Goal: Task Accomplishment & Management: Manage account settings

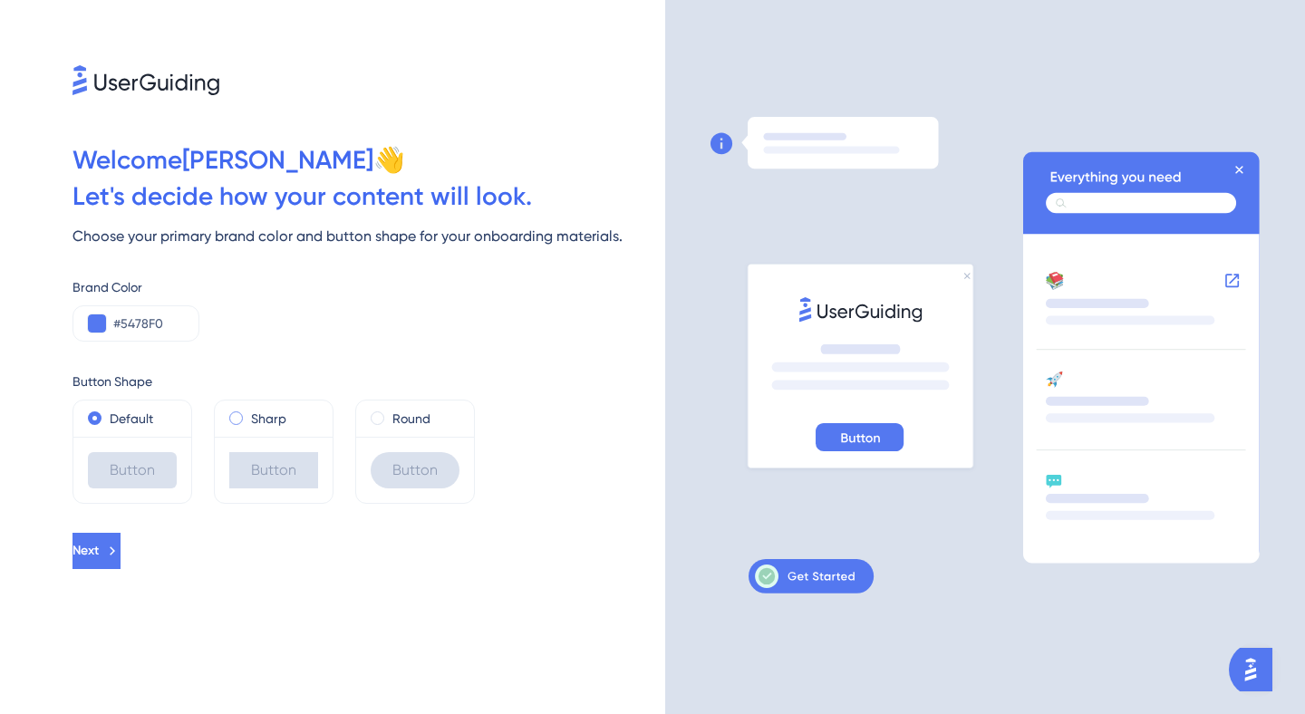
click at [290, 424] on div "Sharp" at bounding box center [273, 419] width 89 height 22
click at [391, 414] on div "Round" at bounding box center [415, 419] width 89 height 22
drag, startPoint x: 143, startPoint y: 419, endPoint x: 162, endPoint y: 526, distance: 108.6
click at [143, 419] on label "Default" at bounding box center [131, 419] width 43 height 22
click at [121, 555] on icon at bounding box center [112, 551] width 16 height 16
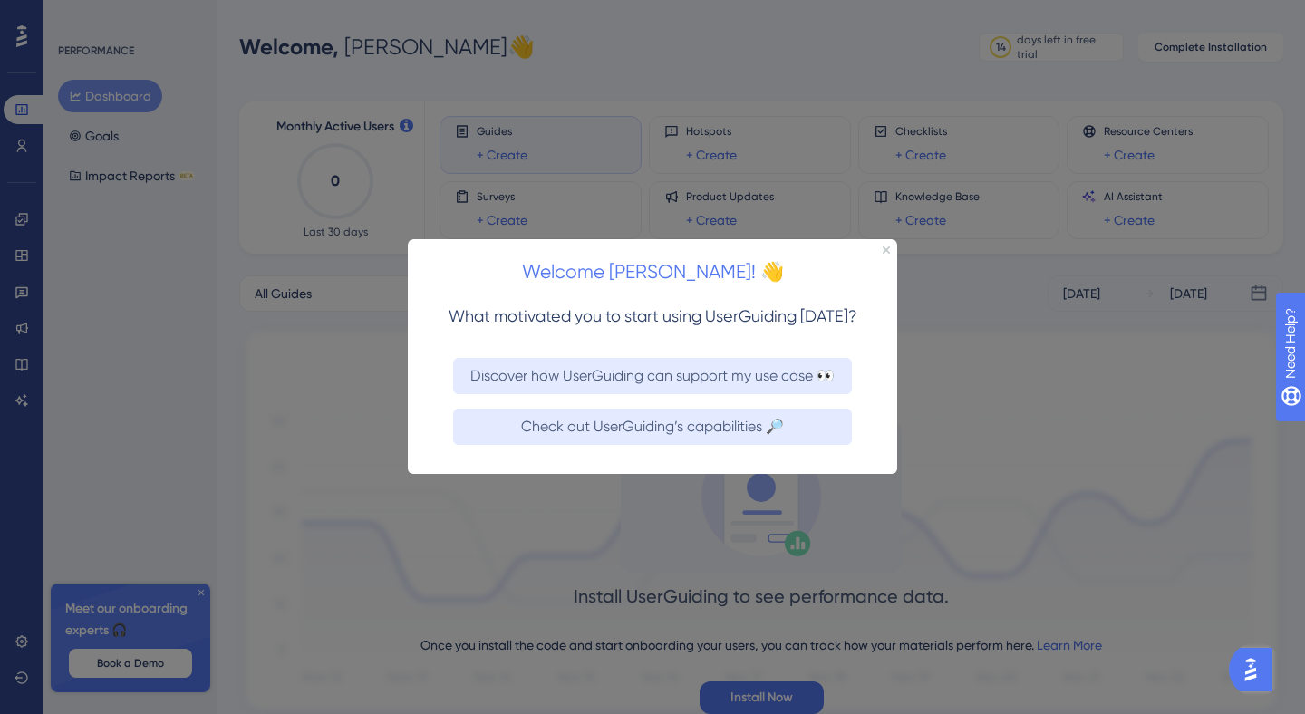
click at [959, 413] on div at bounding box center [652, 357] width 1305 height 714
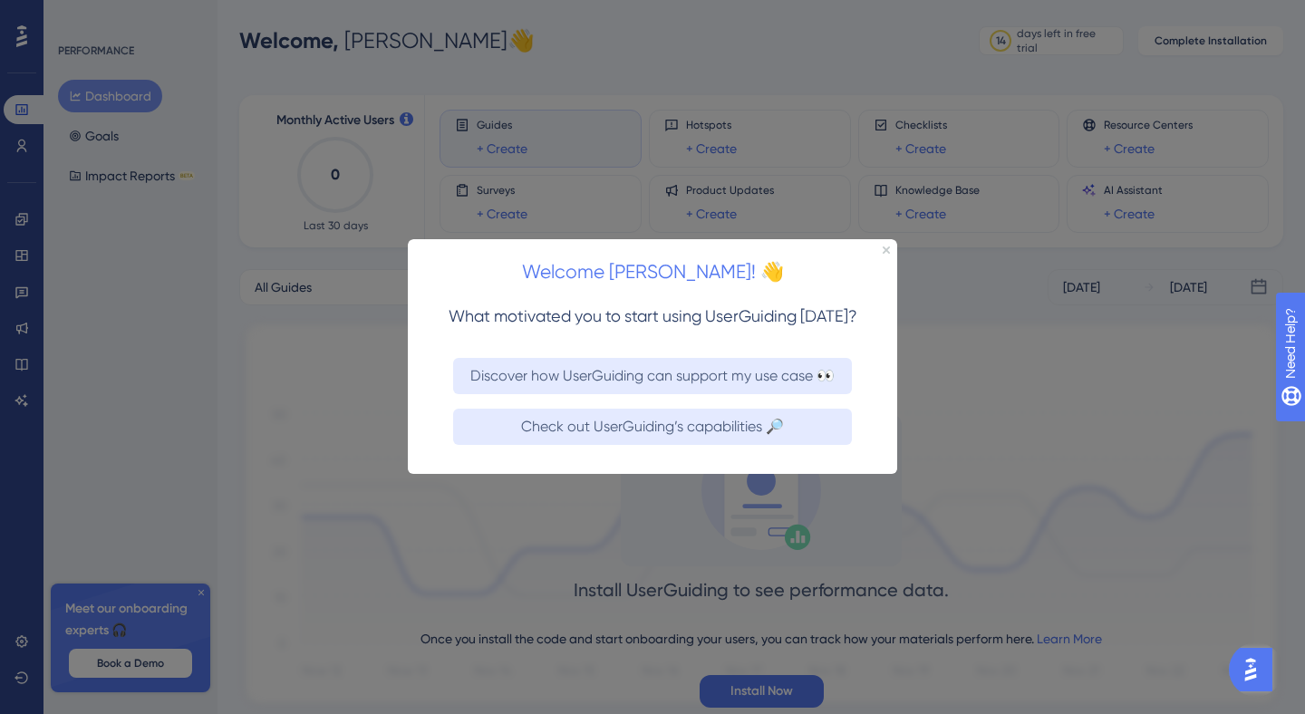
click at [765, 523] on div at bounding box center [652, 357] width 1305 height 714
click at [889, 249] on div "Welcome [PERSON_NAME]! 👋 What motivated you to start using UserGuiding [DATE]? …" at bounding box center [652, 356] width 489 height 235
click at [887, 236] on div at bounding box center [652, 357] width 1305 height 714
drag, startPoint x: 877, startPoint y: 246, endPoint x: 759, endPoint y: 275, distance: 121.5
click at [877, 246] on div "Welcome [PERSON_NAME]! 👋" at bounding box center [652, 267] width 489 height 56
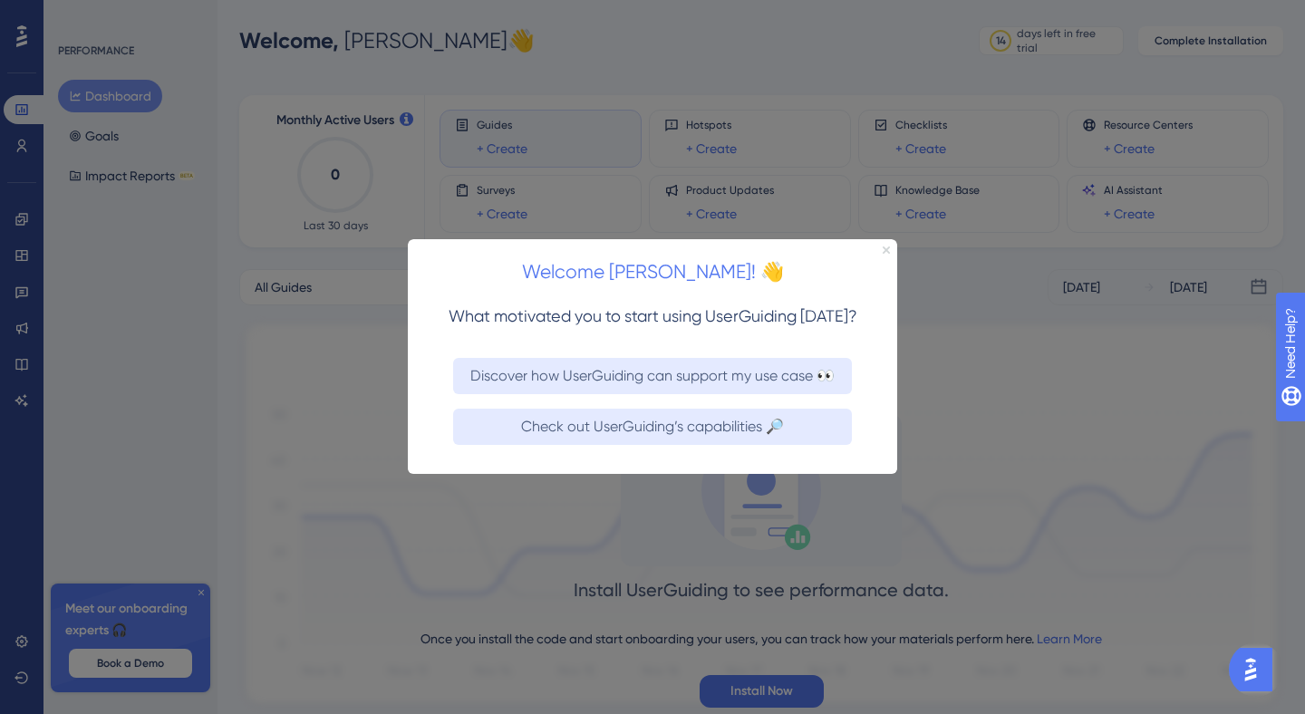
drag, startPoint x: 1294, startPoint y: 490, endPoint x: 887, endPoint y: 250, distance: 472.4
click at [887, 250] on icon "Close Preview" at bounding box center [885, 249] width 7 height 7
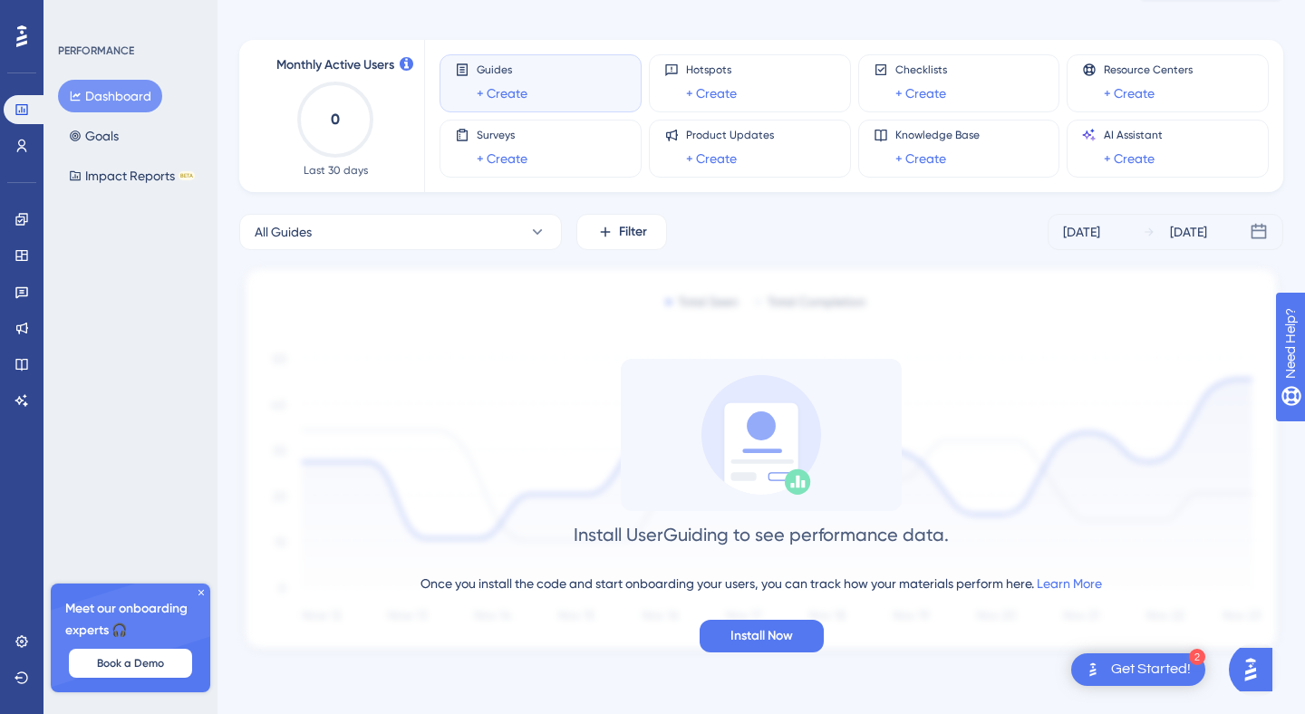
scroll to position [0, 0]
